Goal: Task Accomplishment & Management: Manage account settings

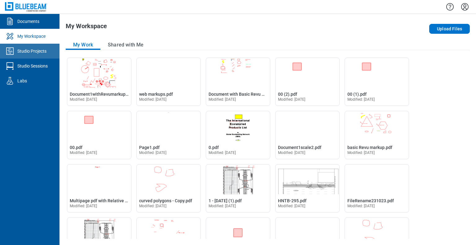
click at [47, 52] on link "Studio Projects" at bounding box center [30, 51] width 60 height 15
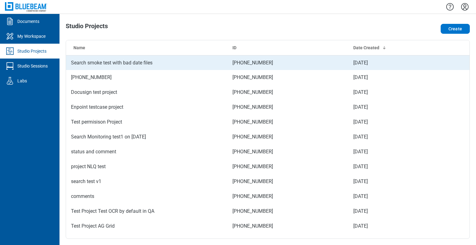
click at [174, 62] on td "Search smoke test with bad date files" at bounding box center [146, 62] width 161 height 15
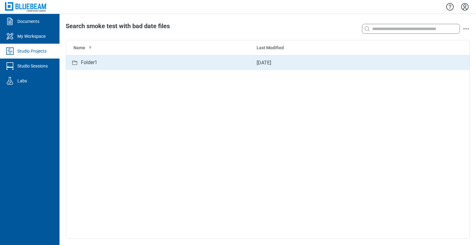
click at [89, 67] on td "Folder1" at bounding box center [159, 62] width 186 height 15
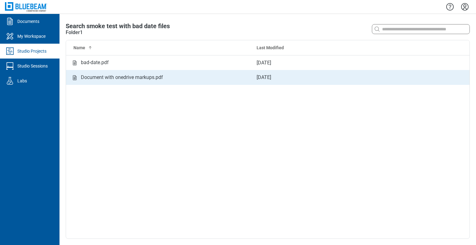
click at [102, 80] on div "Document with onedrive markups.pdf" at bounding box center [122, 78] width 82 height 8
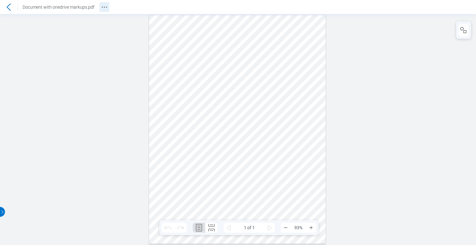
click at [106, 7] on circle "Revision History" at bounding box center [106, 7] width 1 height 1
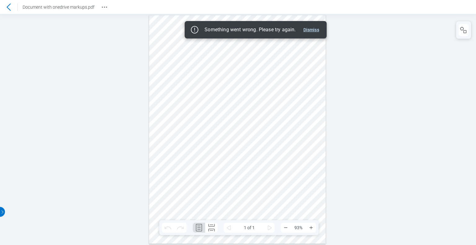
drag, startPoint x: 311, startPoint y: 31, endPoint x: 340, endPoint y: 16, distance: 31.9
click at [311, 31] on button "Dismiss" at bounding box center [311, 29] width 21 height 7
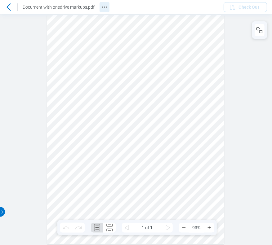
click at [106, 7] on icon "Revision History" at bounding box center [104, 6] width 7 height 7
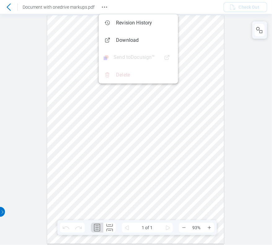
click at [11, 6] on icon at bounding box center [8, 6] width 7 height 7
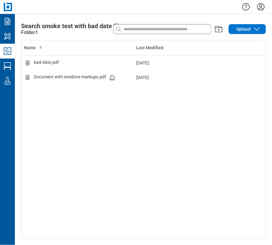
click at [7, 50] on icon "Studio Projects" at bounding box center [7, 51] width 10 height 10
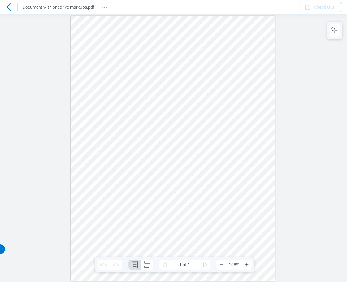
click at [7, 8] on icon at bounding box center [8, 6] width 7 height 7
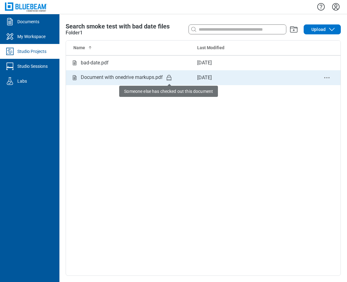
click at [170, 77] on icon "Studio items table" at bounding box center [169, 77] width 7 height 7
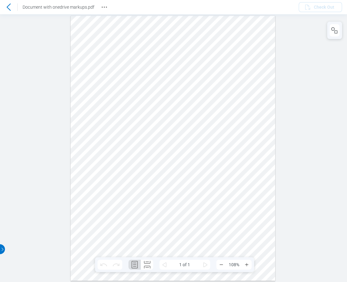
click at [5, 5] on icon at bounding box center [8, 6] width 7 height 7
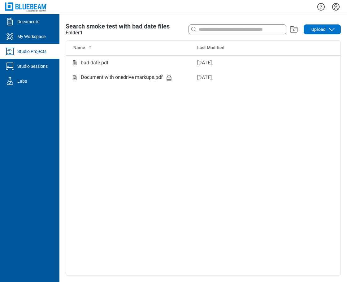
click at [25, 50] on div "Studio Projects" at bounding box center [31, 51] width 29 height 6
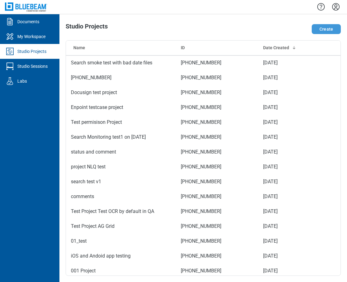
click at [333, 30] on button "Create" at bounding box center [326, 29] width 29 height 10
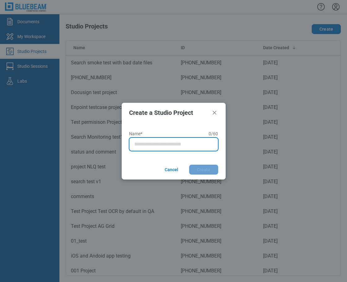
click at [152, 147] on input "Name* 0 of 60 characters 0 / 60" at bounding box center [175, 144] width 81 height 7
type input "*"
type input "**********"
click at [189, 165] on button "Create" at bounding box center [203, 170] width 29 height 10
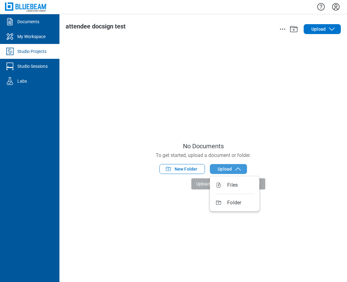
click at [225, 169] on span "Upload" at bounding box center [225, 169] width 14 height 6
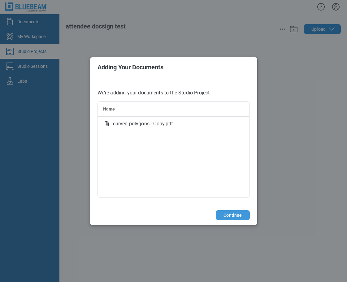
click at [240, 215] on button "Continue" at bounding box center [233, 215] width 34 height 10
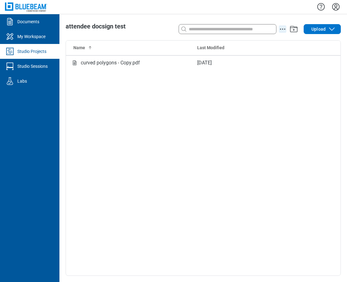
click at [283, 28] on icon "action-menu" at bounding box center [282, 28] width 7 height 7
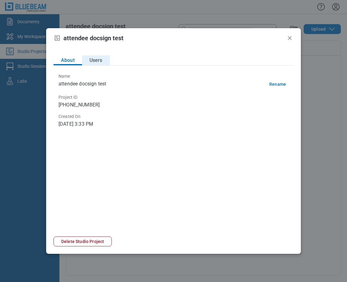
click at [95, 59] on button "Users" at bounding box center [96, 60] width 28 height 10
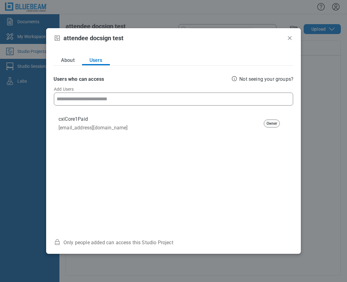
click at [96, 98] on input at bounding box center [174, 99] width 234 height 12
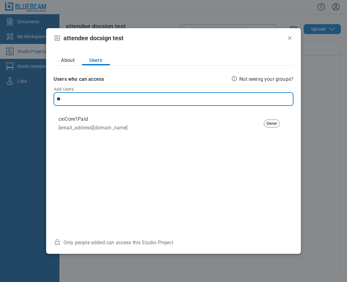
type input "*"
click at [289, 40] on icon "Close" at bounding box center [289, 37] width 7 height 7
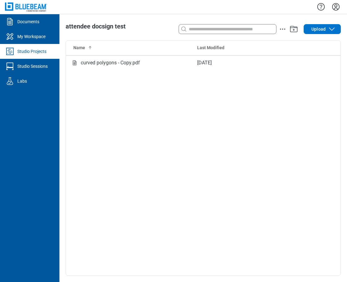
click at [335, 7] on icon "Settings" at bounding box center [336, 6] width 7 height 7
click at [191, 106] on div "Name Last Modified curved polygons - Copy.pdf Aug 25, 2025" at bounding box center [203, 158] width 275 height 235
click at [335, 7] on icon "Settings" at bounding box center [336, 7] width 10 height 10
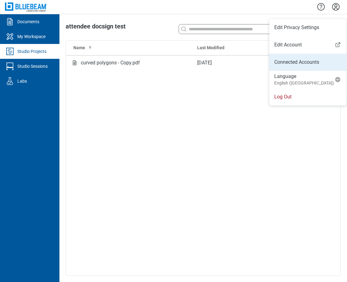
click at [296, 61] on link "Connected Accounts" at bounding box center [308, 62] width 67 height 7
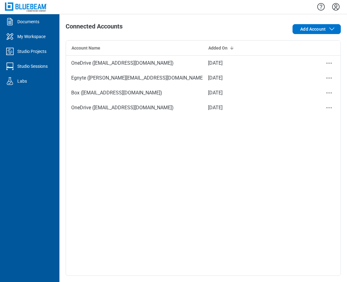
click at [339, 8] on icon "Settings" at bounding box center [336, 7] width 10 height 10
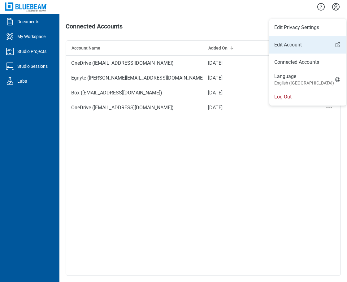
click at [296, 47] on link "Edit Account" at bounding box center [308, 44] width 77 height 7
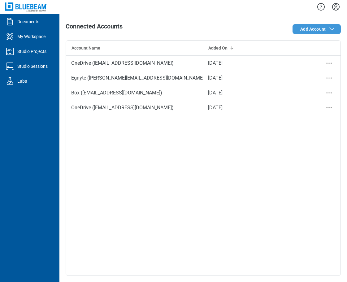
click at [311, 29] on span "Add Account" at bounding box center [313, 29] width 25 height 6
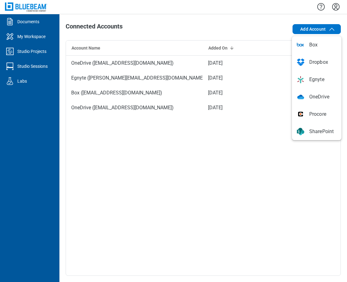
click at [251, 19] on div "Connected Accounts Add Account Drag here to set row groups Drag here to set col…" at bounding box center [204, 148] width 288 height 268
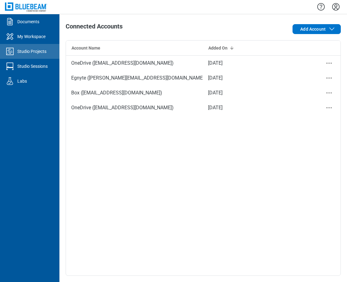
click at [30, 56] on link "Studio Projects" at bounding box center [30, 51] width 60 height 15
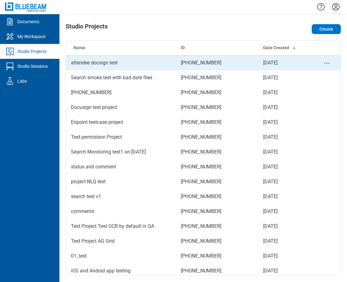
click at [158, 64] on td "attendee docsign test" at bounding box center [121, 62] width 110 height 15
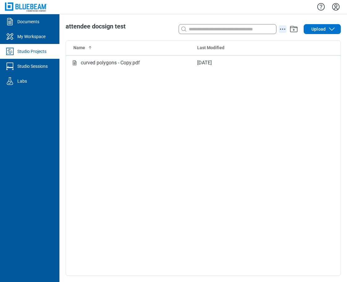
click at [283, 28] on icon "action-menu" at bounding box center [282, 28] width 7 height 7
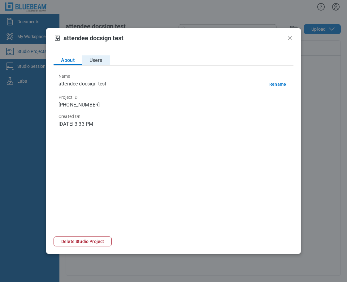
click at [95, 61] on button "Users" at bounding box center [96, 60] width 28 height 10
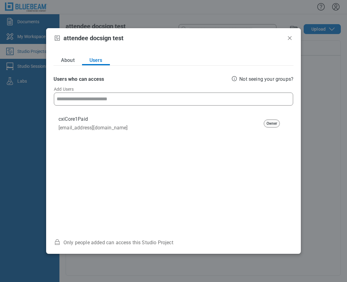
click at [79, 101] on input at bounding box center [174, 99] width 234 height 12
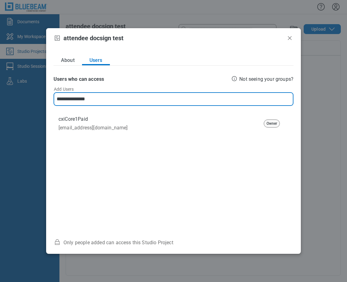
type input "**********"
drag, startPoint x: 104, startPoint y: 98, endPoint x: 54, endPoint y: 94, distance: 49.8
click at [54, 94] on div "**********" at bounding box center [173, 99] width 239 height 12
click at [113, 99] on input "**********" at bounding box center [174, 99] width 234 height 12
drag, startPoint x: 115, startPoint y: 100, endPoint x: 39, endPoint y: 87, distance: 77.2
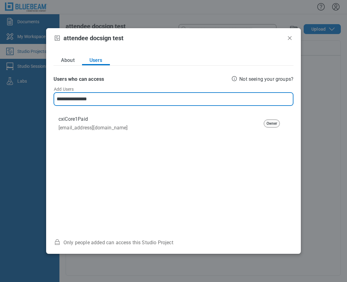
click at [39, 87] on div "**********" at bounding box center [173, 141] width 347 height 282
click at [292, 39] on icon "Close" at bounding box center [289, 37] width 7 height 7
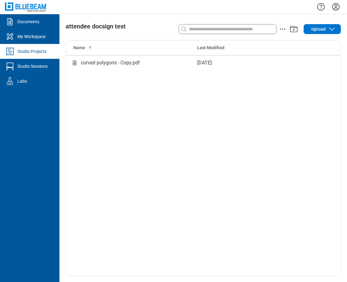
click at [336, 9] on icon "Settings" at bounding box center [336, 7] width 10 height 10
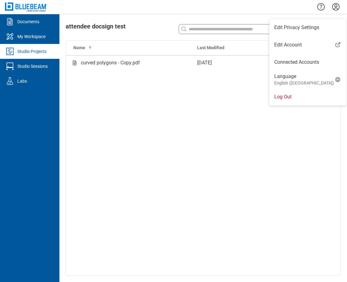
click at [287, 96] on li "Log Out" at bounding box center [308, 96] width 77 height 17
